Goal: Information Seeking & Learning: Check status

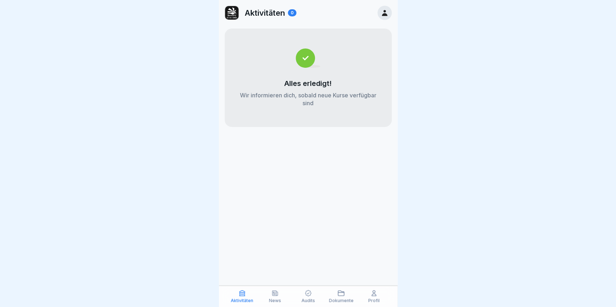
click at [384, 12] on icon at bounding box center [383, 13] width 5 height 6
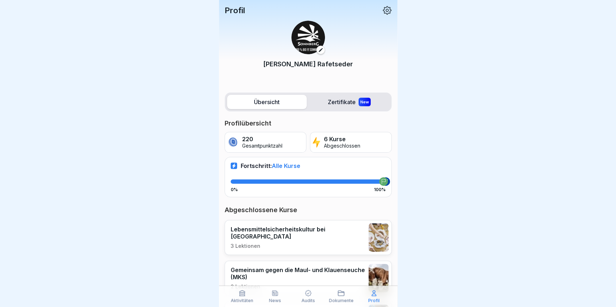
click at [377, 4] on div "Profil Kerstin Rafetseder" at bounding box center [308, 44] width 178 height 89
click at [382, 13] on icon at bounding box center [386, 10] width 9 height 9
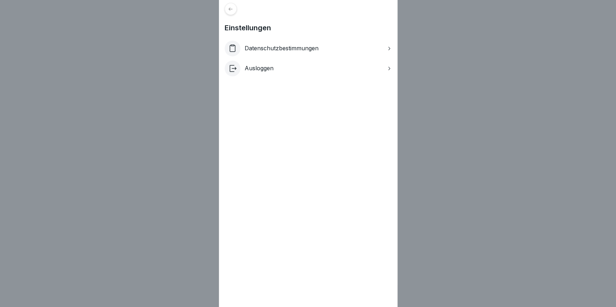
click at [382, 47] on div "Datenschutzbestimmungen" at bounding box center [307, 49] width 167 height 16
click at [239, 12] on div "Einstellungen Datenschutzbestimmungen Ausloggen" at bounding box center [308, 153] width 178 height 307
click at [236, 10] on div at bounding box center [230, 9] width 12 height 12
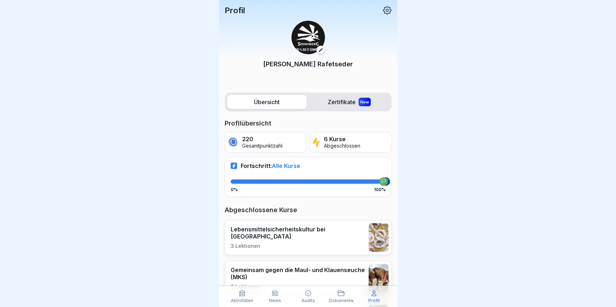
click at [311, 46] on img at bounding box center [308, 38] width 34 height 34
click at [305, 61] on p "Kerstin Rafetseder" at bounding box center [308, 64] width 90 height 10
click at [339, 105] on label "Zertifikate New" at bounding box center [349, 102] width 80 height 14
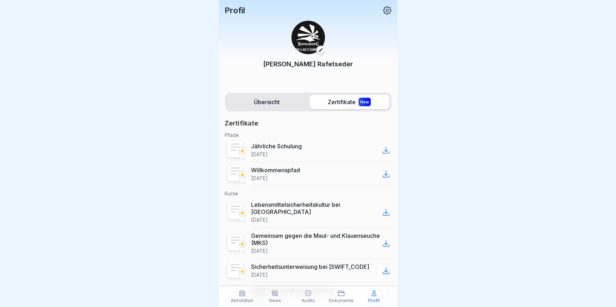
click at [270, 107] on label "Übersicht" at bounding box center [267, 102] width 80 height 14
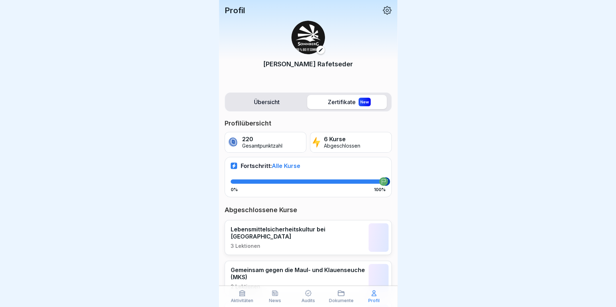
click at [320, 50] on icon at bounding box center [320, 49] width 5 height 5
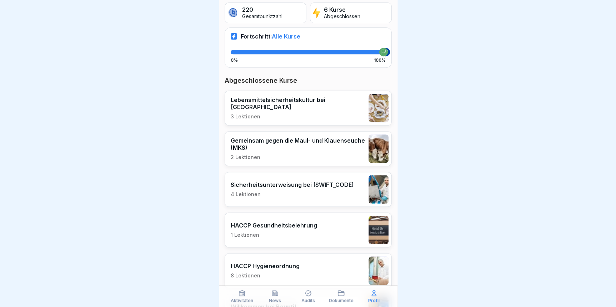
scroll to position [187, 0]
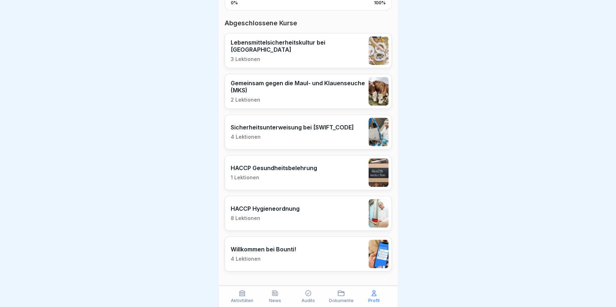
click at [347, 296] on div "Dokumente" at bounding box center [340, 297] width 29 height 14
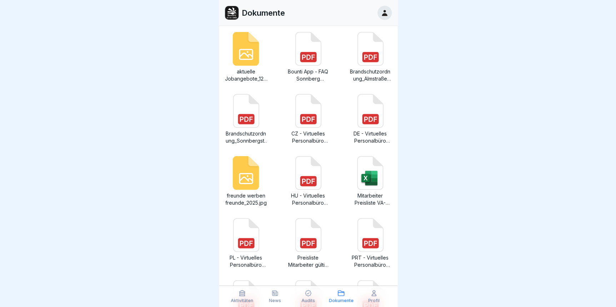
click at [309, 299] on p "Audits" at bounding box center [308, 300] width 14 height 5
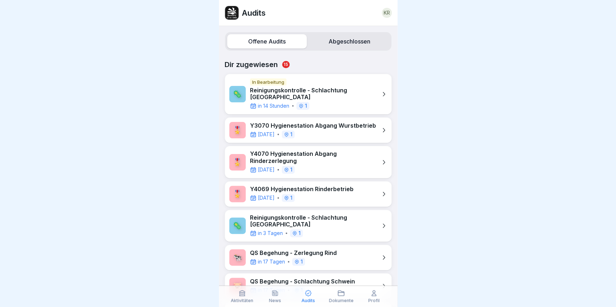
click at [273, 295] on icon at bounding box center [274, 293] width 5 height 5
click at [389, 15] on div "KR" at bounding box center [386, 13] width 10 height 10
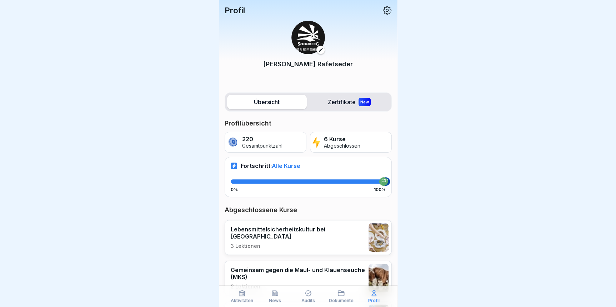
click at [243, 9] on p "Profil" at bounding box center [234, 10] width 20 height 9
click at [386, 11] on div "Profil Kerstin Rafetseder" at bounding box center [308, 44] width 178 height 89
click at [383, 11] on icon at bounding box center [387, 10] width 9 height 9
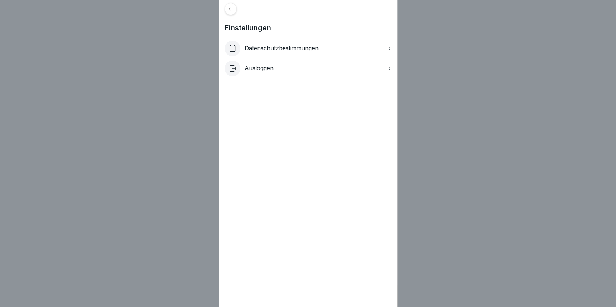
click at [232, 9] on icon at bounding box center [230, 8] width 4 height 3
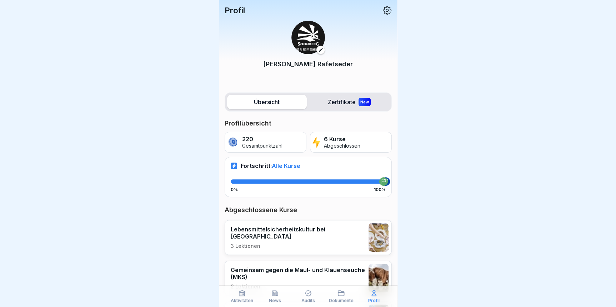
click at [337, 296] on icon at bounding box center [340, 293] width 7 height 7
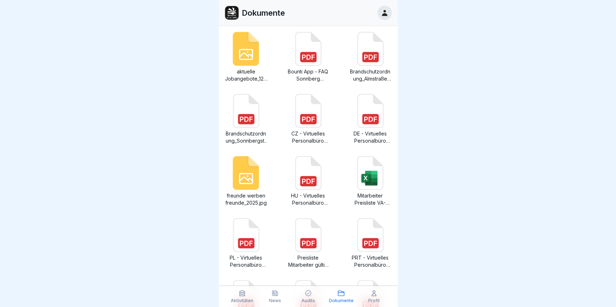
click at [245, 297] on div "Aktivitäten" at bounding box center [241, 297] width 29 height 14
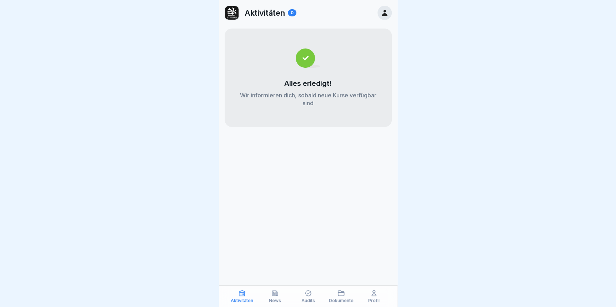
click at [382, 17] on div at bounding box center [384, 13] width 14 height 14
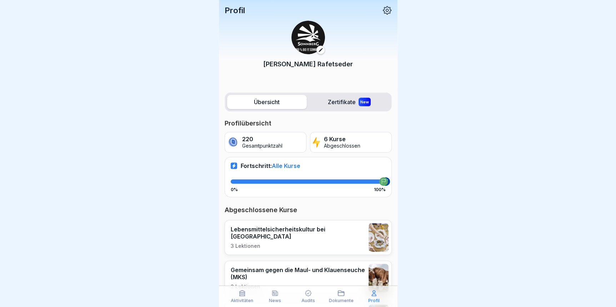
click at [278, 144] on p "Gesamtpunktzahl" at bounding box center [262, 146] width 40 height 6
click at [349, 107] on label "Zertifikate New" at bounding box center [349, 102] width 80 height 14
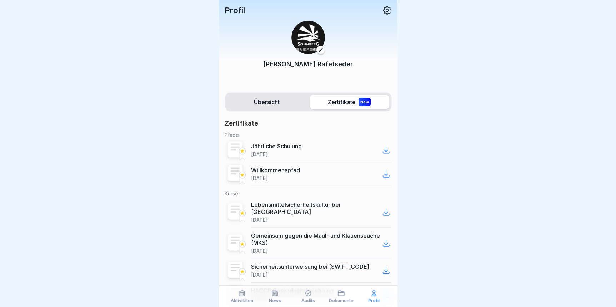
click at [247, 14] on div "Profil" at bounding box center [307, 10] width 167 height 9
click at [382, 12] on icon at bounding box center [386, 10] width 9 height 9
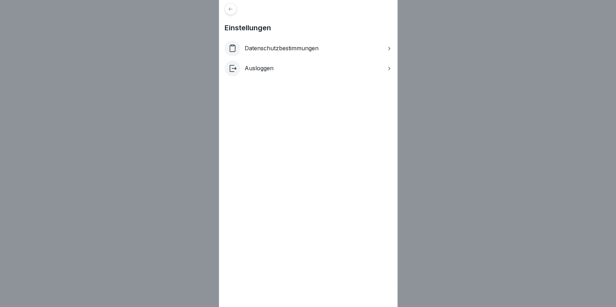
click at [241, 11] on div "Einstellungen Datenschutzbestimmungen Ausloggen" at bounding box center [308, 153] width 178 height 307
click at [389, 67] on icon at bounding box center [389, 69] width 6 height 6
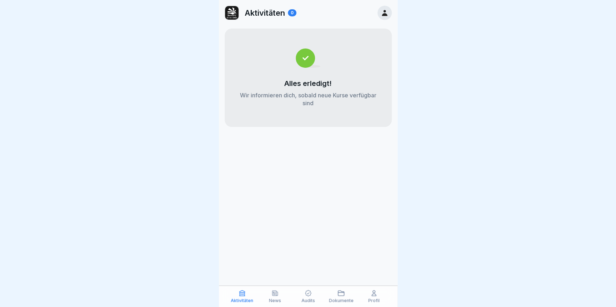
click at [363, 299] on div "Profil" at bounding box center [373, 297] width 29 height 14
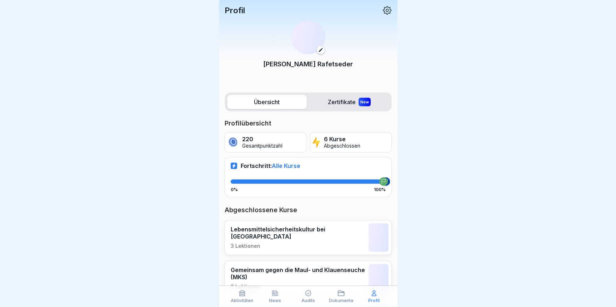
click at [371, 300] on p "Profil" at bounding box center [373, 300] width 11 height 5
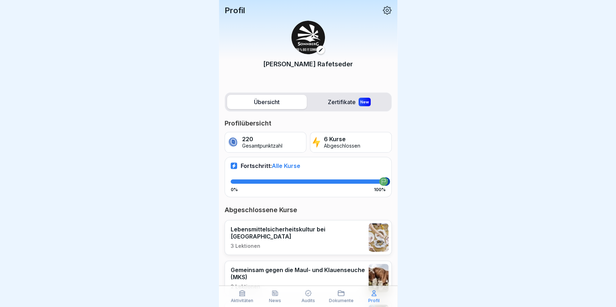
click at [307, 296] on icon at bounding box center [307, 293] width 7 height 7
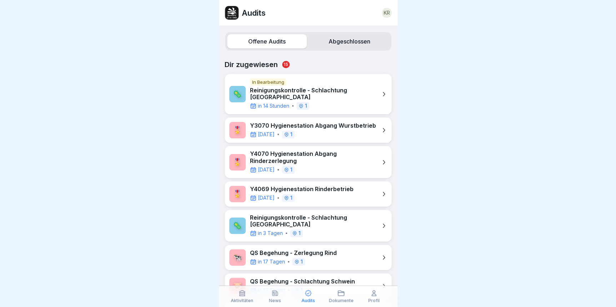
drag, startPoint x: 349, startPoint y: 44, endPoint x: 355, endPoint y: 47, distance: 6.4
click at [350, 44] on label "Abgeschlossen" at bounding box center [349, 41] width 80 height 14
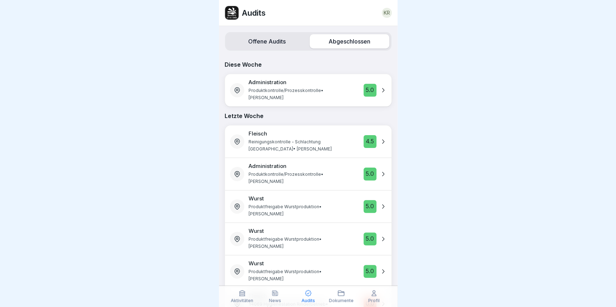
scroll to position [32, 0]
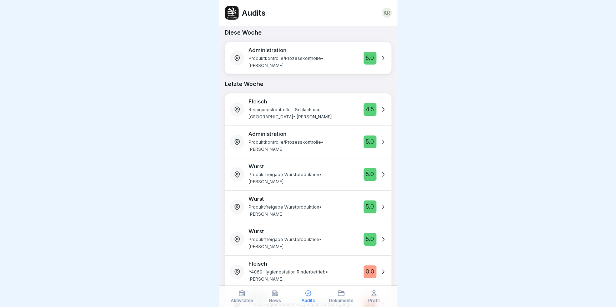
click at [301, 269] on p "Y4069 Hygienestation Rinderbetrieb • [PERSON_NAME]" at bounding box center [301, 276] width 106 height 14
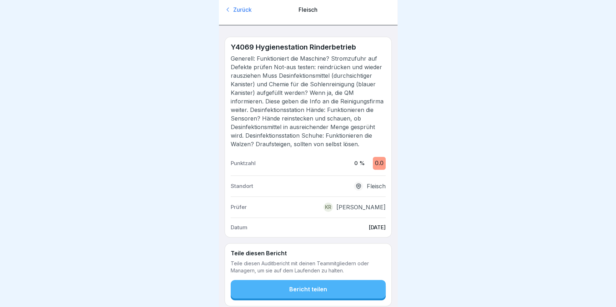
click at [242, 9] on div "Zurück" at bounding box center [250, 10] width 53 height 8
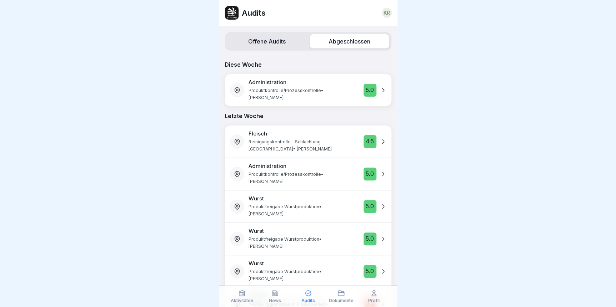
click at [318, 138] on div "Fleisch Reinigungskontrolle - Schlachtung [GEOGRAPHIC_DATA][PERSON_NAME]" at bounding box center [301, 142] width 106 height 22
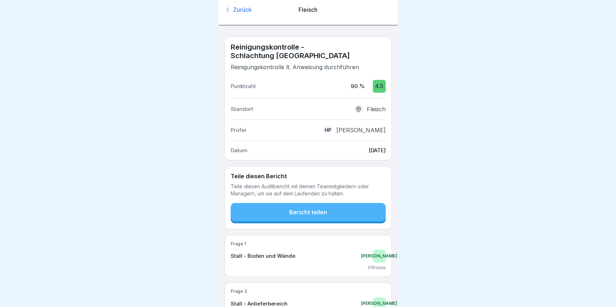
click at [481, 247] on div at bounding box center [308, 153] width 616 height 307
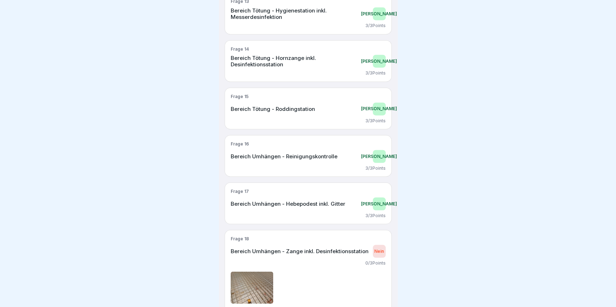
scroll to position [941, 0]
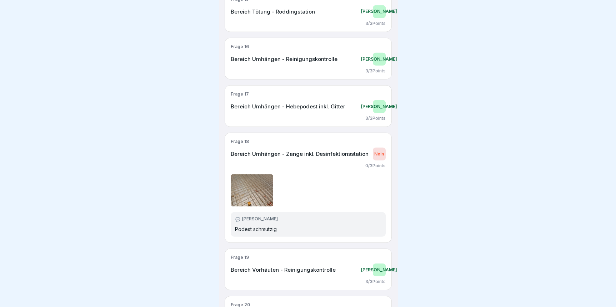
drag, startPoint x: 263, startPoint y: 189, endPoint x: 277, endPoint y: 193, distance: 14.7
click at [263, 189] on img at bounding box center [252, 190] width 43 height 32
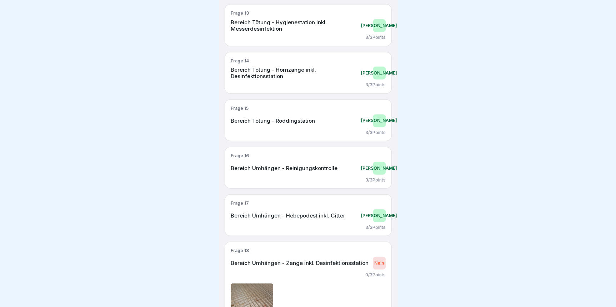
scroll to position [767, 0]
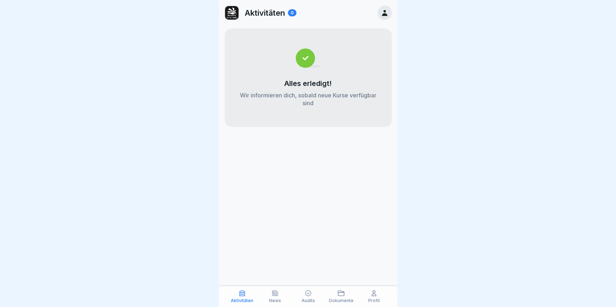
click at [276, 296] on icon at bounding box center [274, 293] width 7 height 7
click at [321, 301] on div "Audits" at bounding box center [307, 297] width 29 height 14
click at [314, 299] on div "Audits" at bounding box center [307, 297] width 29 height 14
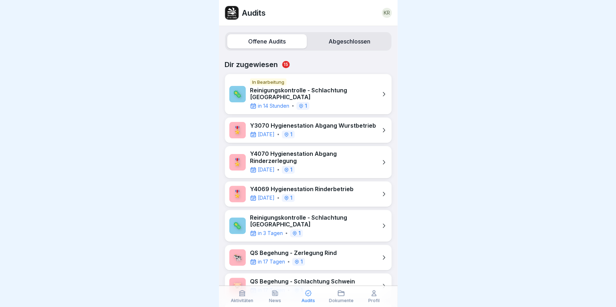
click at [306, 103] on p "1" at bounding box center [306, 105] width 2 height 5
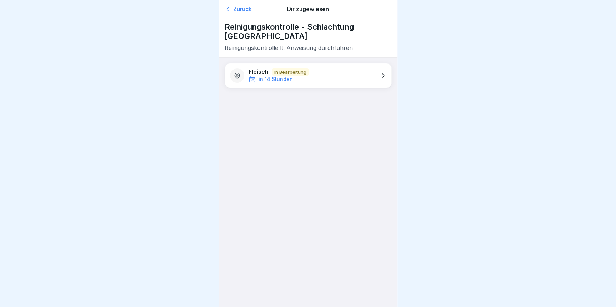
click at [345, 67] on div "Fleisch In Bearbeitung in 14 Stunden" at bounding box center [308, 76] width 166 height 24
